Goal: Information Seeking & Learning: Find specific fact

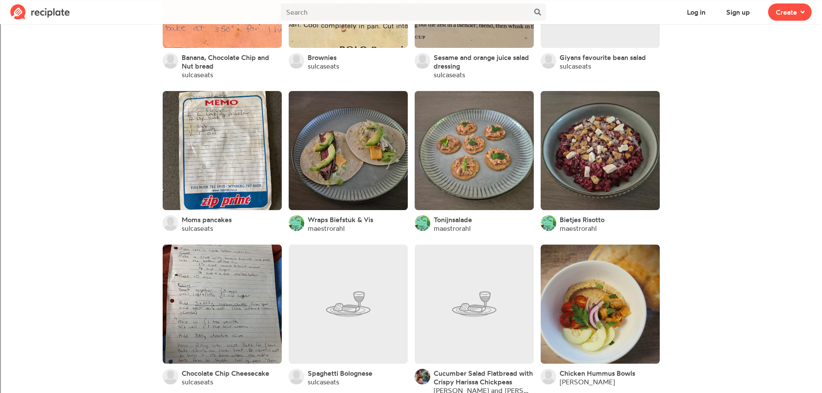
scroll to position [3263, 0]
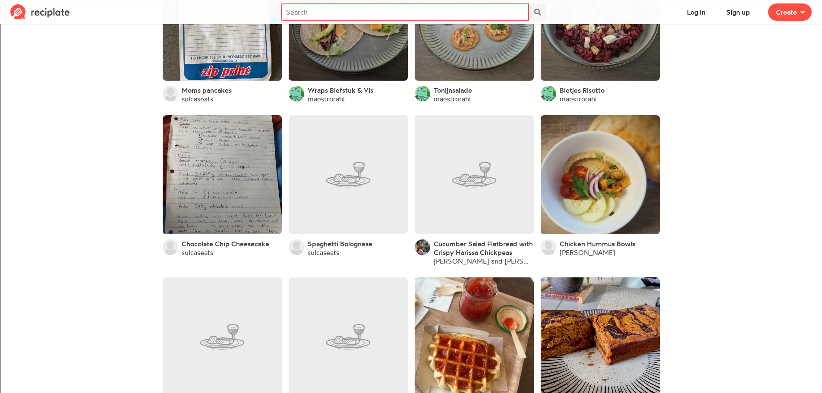
click at [364, 7] on input "text" at bounding box center [405, 11] width 248 height 17
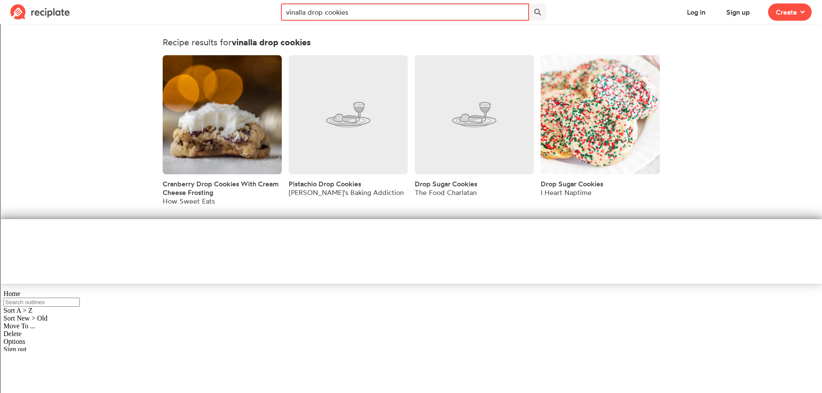
drag, startPoint x: 436, startPoint y: 10, endPoint x: 306, endPoint y: 7, distance: 130.8
click at [308, 8] on input "vinalla drop cookies" at bounding box center [405, 11] width 248 height 17
type input "v"
type input "vanilla drop cookies"
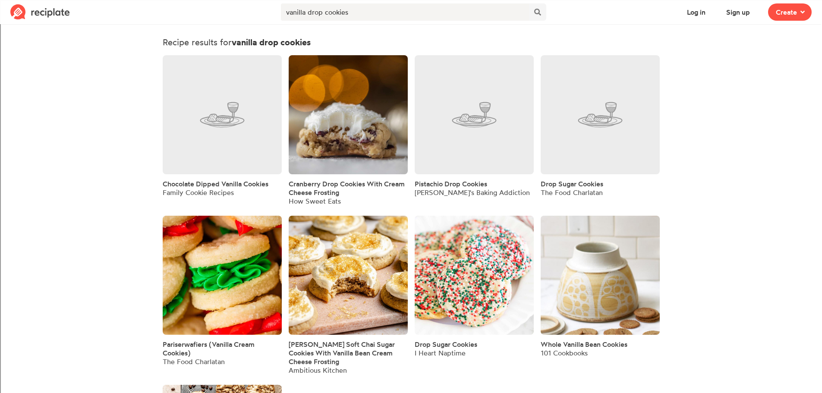
click at [197, 110] on link at bounding box center [222, 114] width 119 height 119
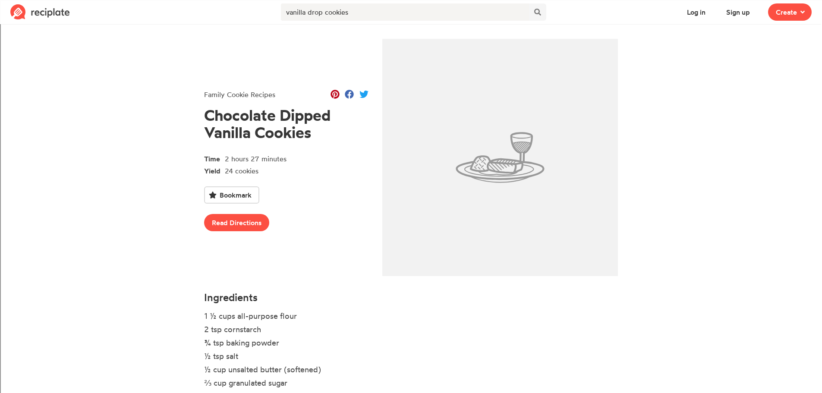
scroll to position [69, 0]
